Goal: Task Accomplishment & Management: Manage account settings

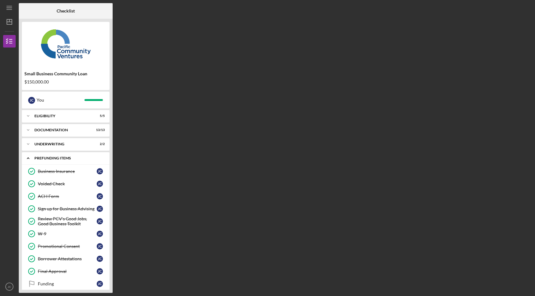
scroll to position [7, 0]
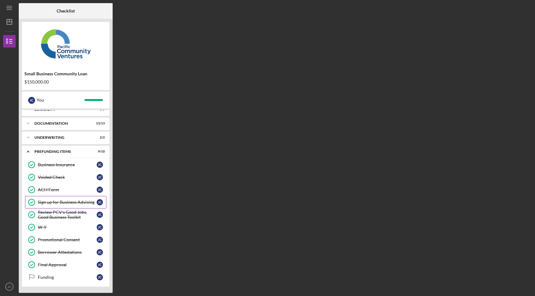
click at [73, 203] on div "Sign up for Business Advising" at bounding box center [67, 202] width 59 height 5
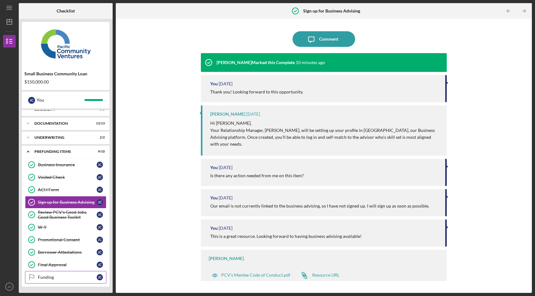
click at [59, 278] on div "Funding" at bounding box center [67, 277] width 59 height 5
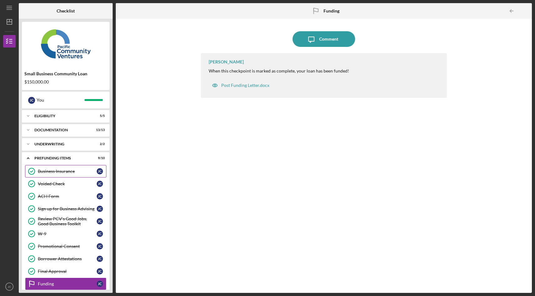
click at [59, 168] on link "Business Insurance Business Insurance [PERSON_NAME]" at bounding box center [65, 171] width 81 height 13
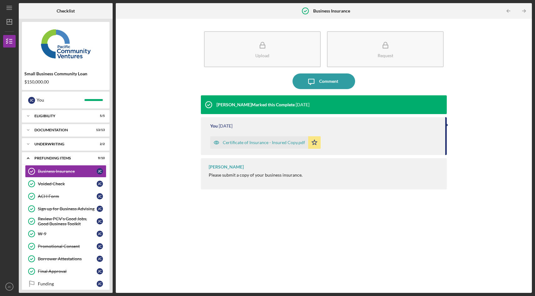
click at [209, 202] on div "[PERSON_NAME] Marked this Complete [DATE] You [DATE] Certificate of Insurance -…" at bounding box center [324, 189] width 246 height 188
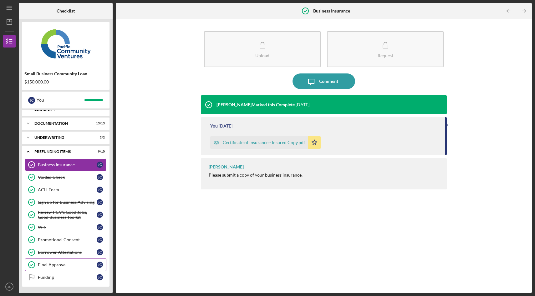
click at [75, 264] on div "Final Approval" at bounding box center [67, 265] width 59 height 5
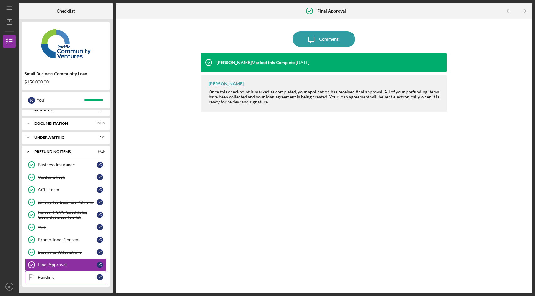
click at [58, 279] on div "Funding" at bounding box center [67, 277] width 59 height 5
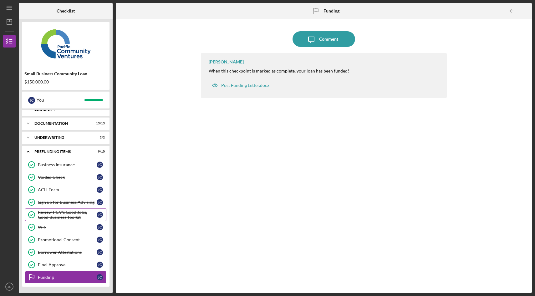
click at [66, 216] on div "Review PCV's Good Jobs, Good Business Toolkit" at bounding box center [67, 215] width 59 height 10
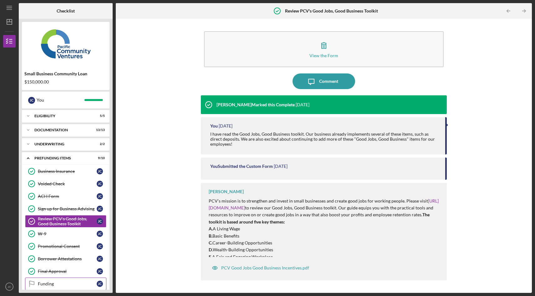
click at [54, 283] on div "Funding" at bounding box center [67, 284] width 59 height 5
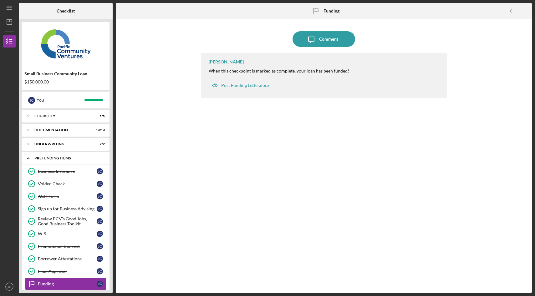
scroll to position [7, 0]
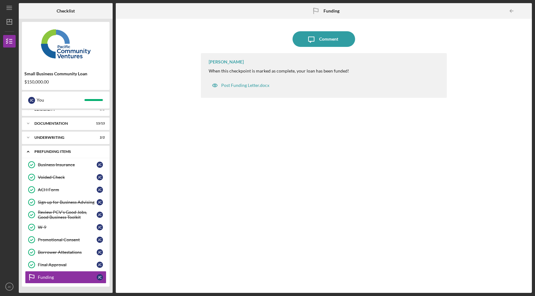
click at [47, 153] on div "Icon/Expander Prefunding Items 9 / 10" at bounding box center [66, 152] width 88 height 13
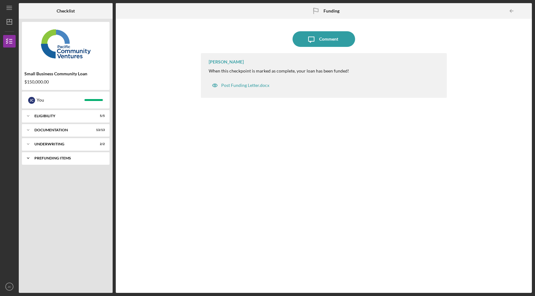
click at [63, 159] on div "Prefunding Items" at bounding box center [67, 159] width 67 height 4
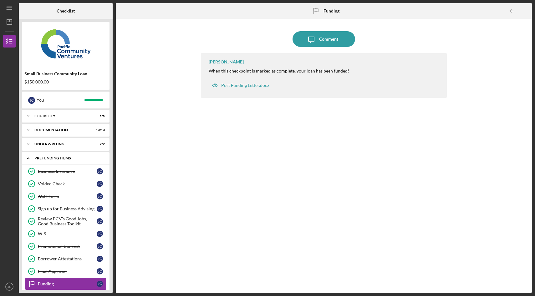
scroll to position [7, 0]
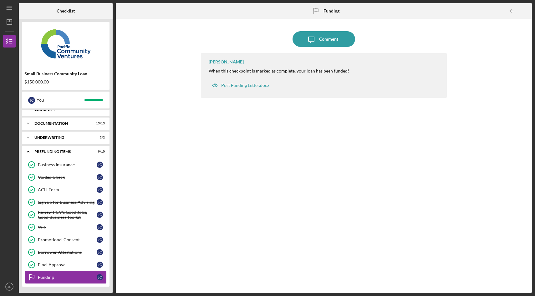
click at [70, 280] on div "Funding" at bounding box center [67, 277] width 59 height 5
